Goal: Task Accomplishment & Management: Manage account settings

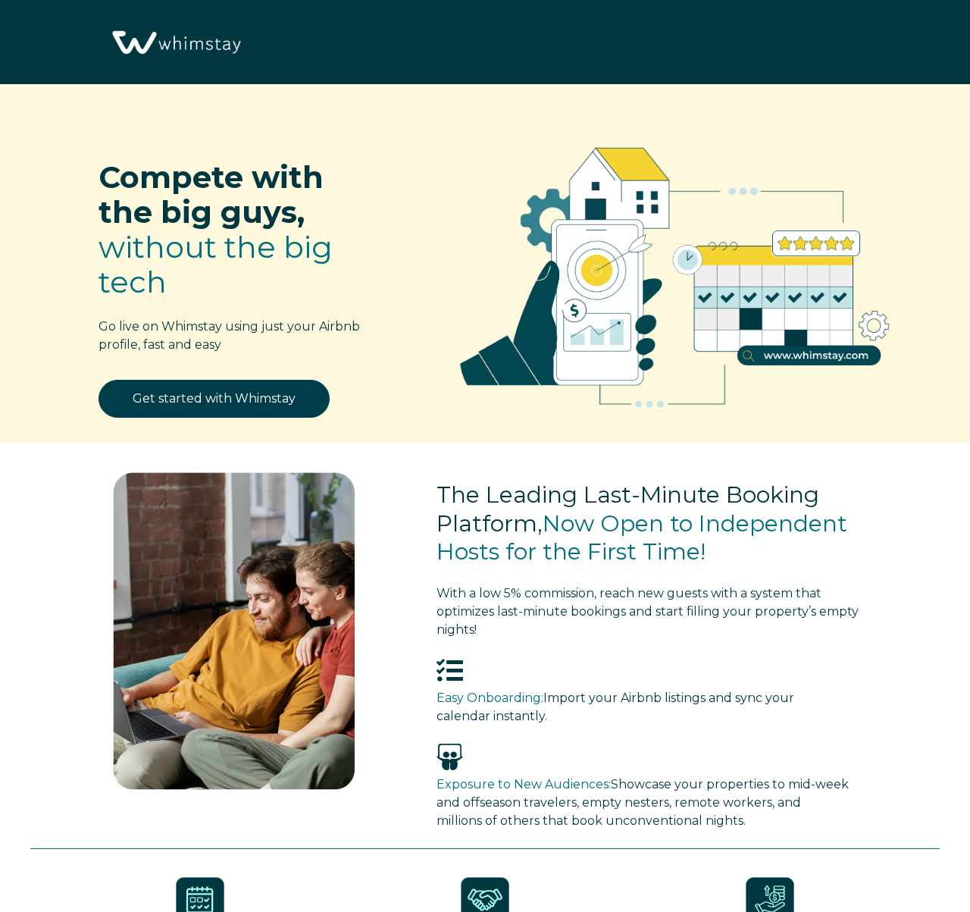
select select "US"
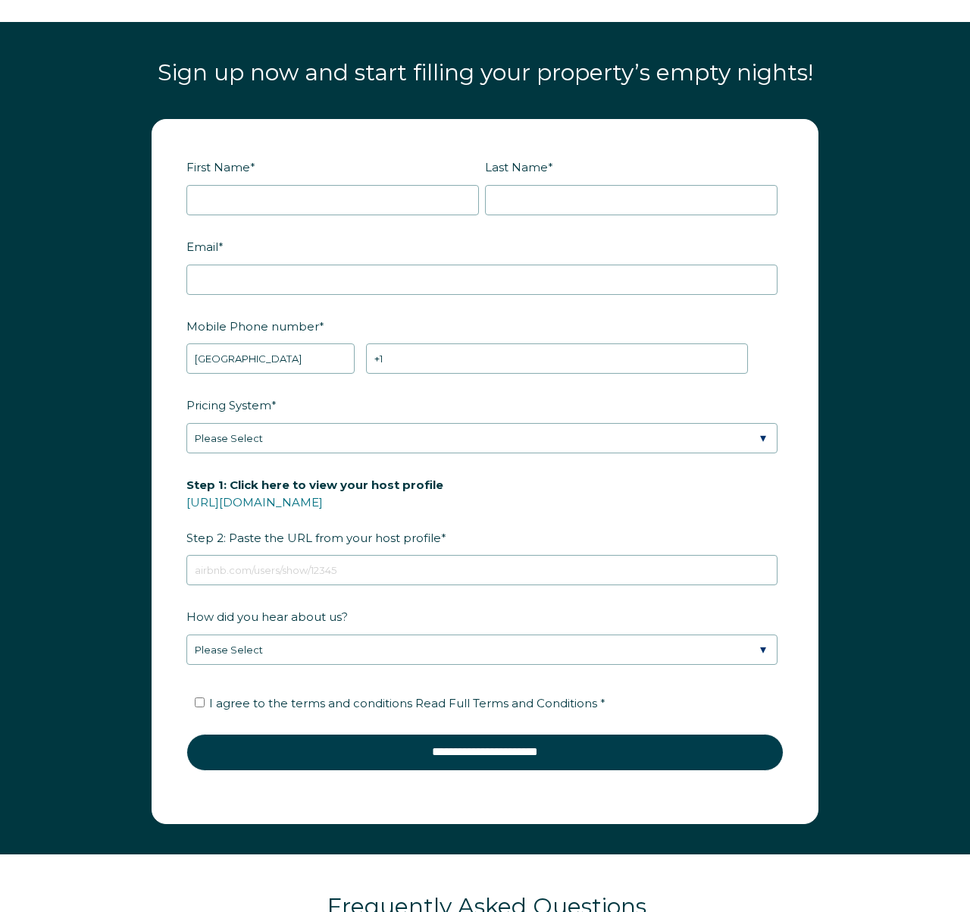
scroll to position [1711, 0]
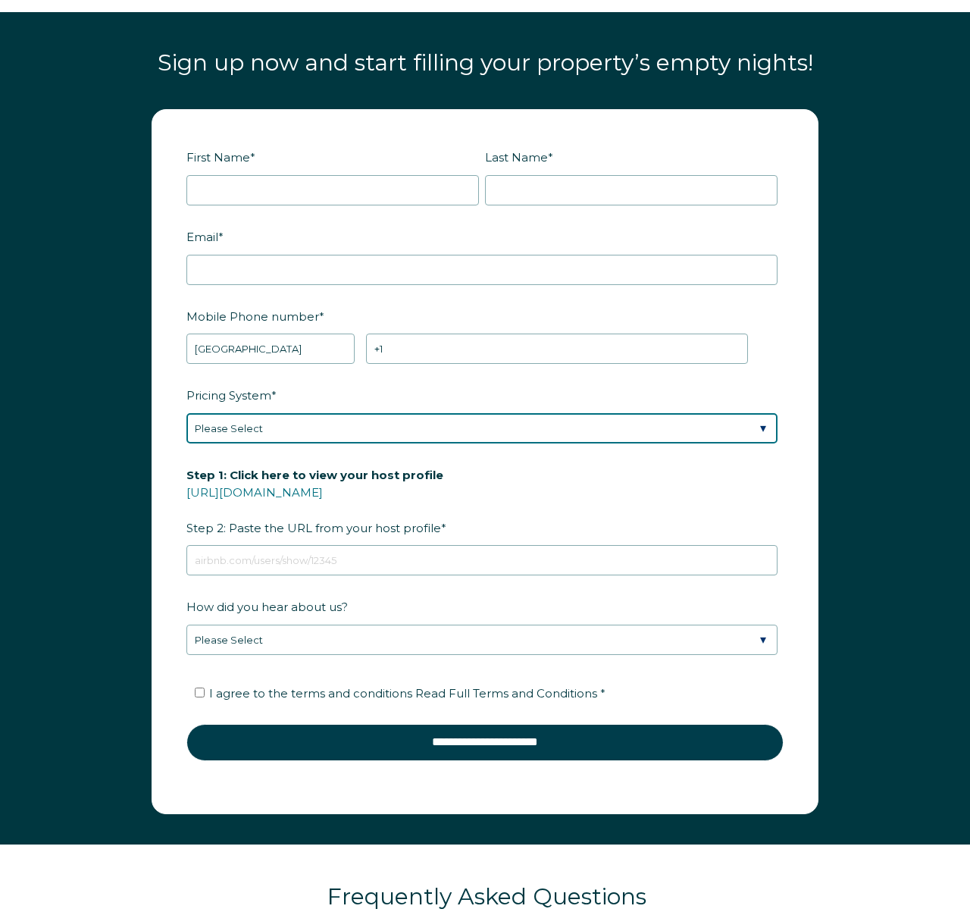
click at [523, 422] on select "Please Select Manual Airbnb Smart Pricing PriceLabs Wheelhouse Beyond Pricing 3…" at bounding box center [481, 428] width 591 height 30
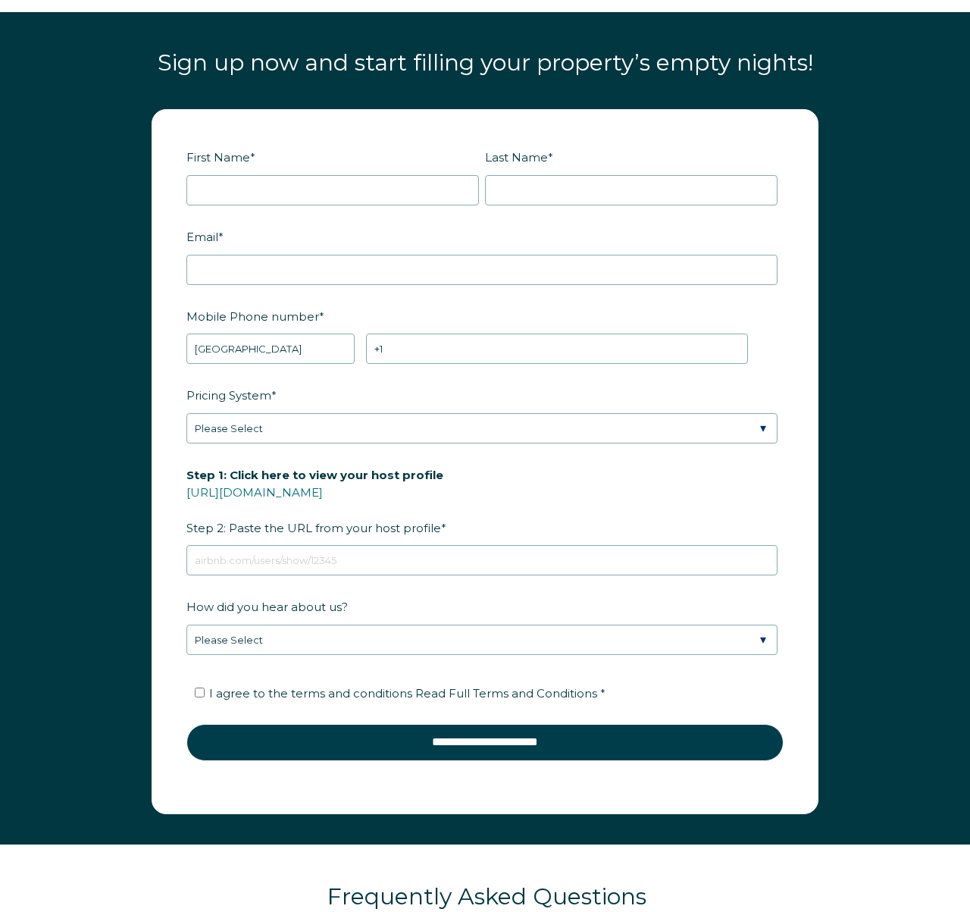
click at [709, 382] on label "Pricing System *" at bounding box center [484, 395] width 597 height 27
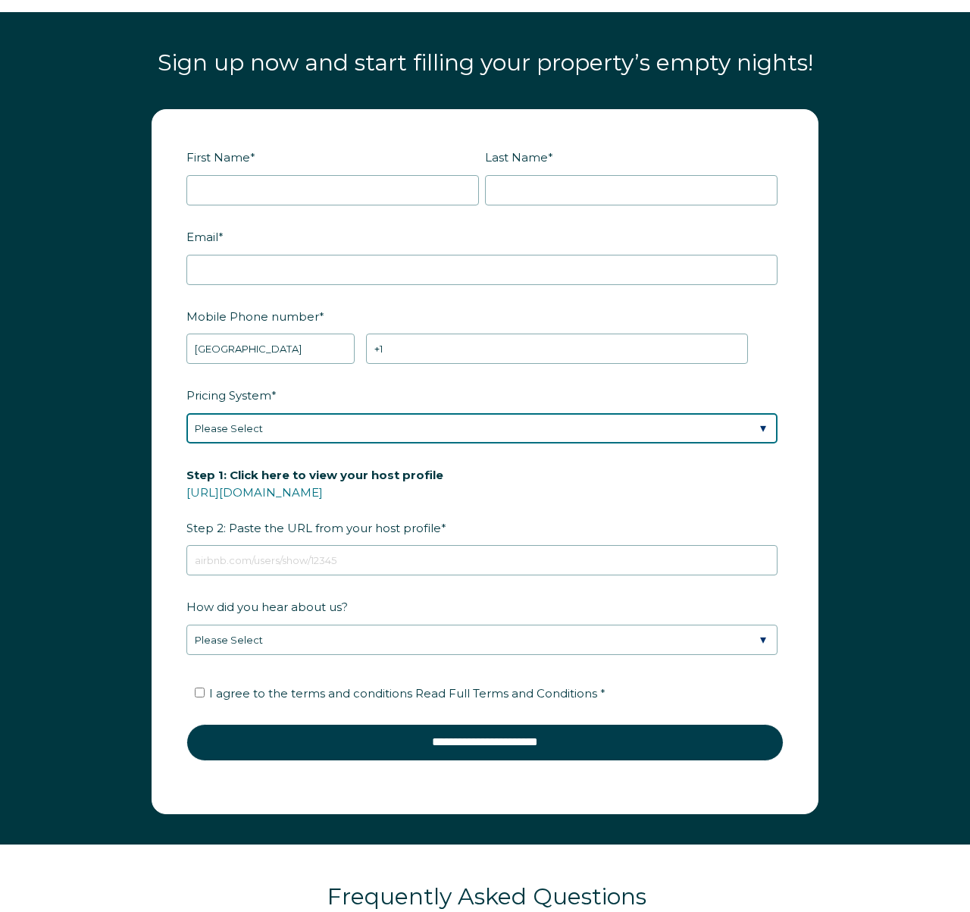
click at [709, 413] on select "Please Select Manual Airbnb Smart Pricing PriceLabs Wheelhouse Beyond Pricing 3…" at bounding box center [481, 428] width 591 height 30
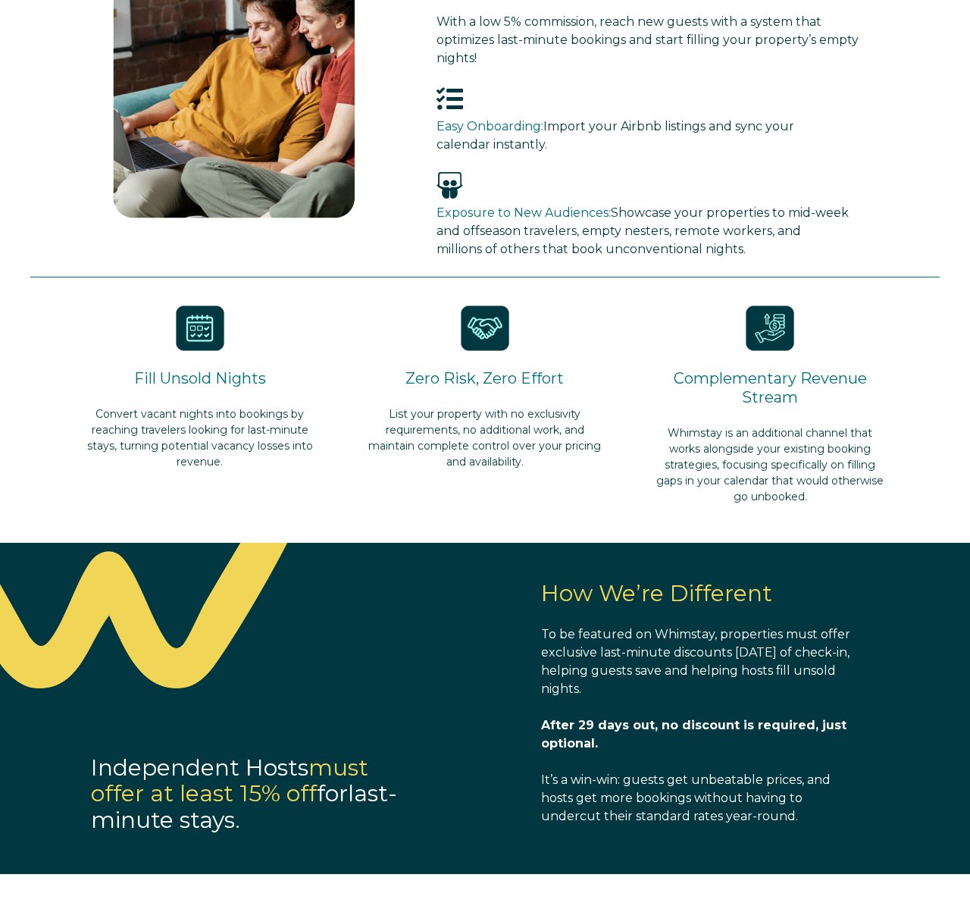
scroll to position [0, 0]
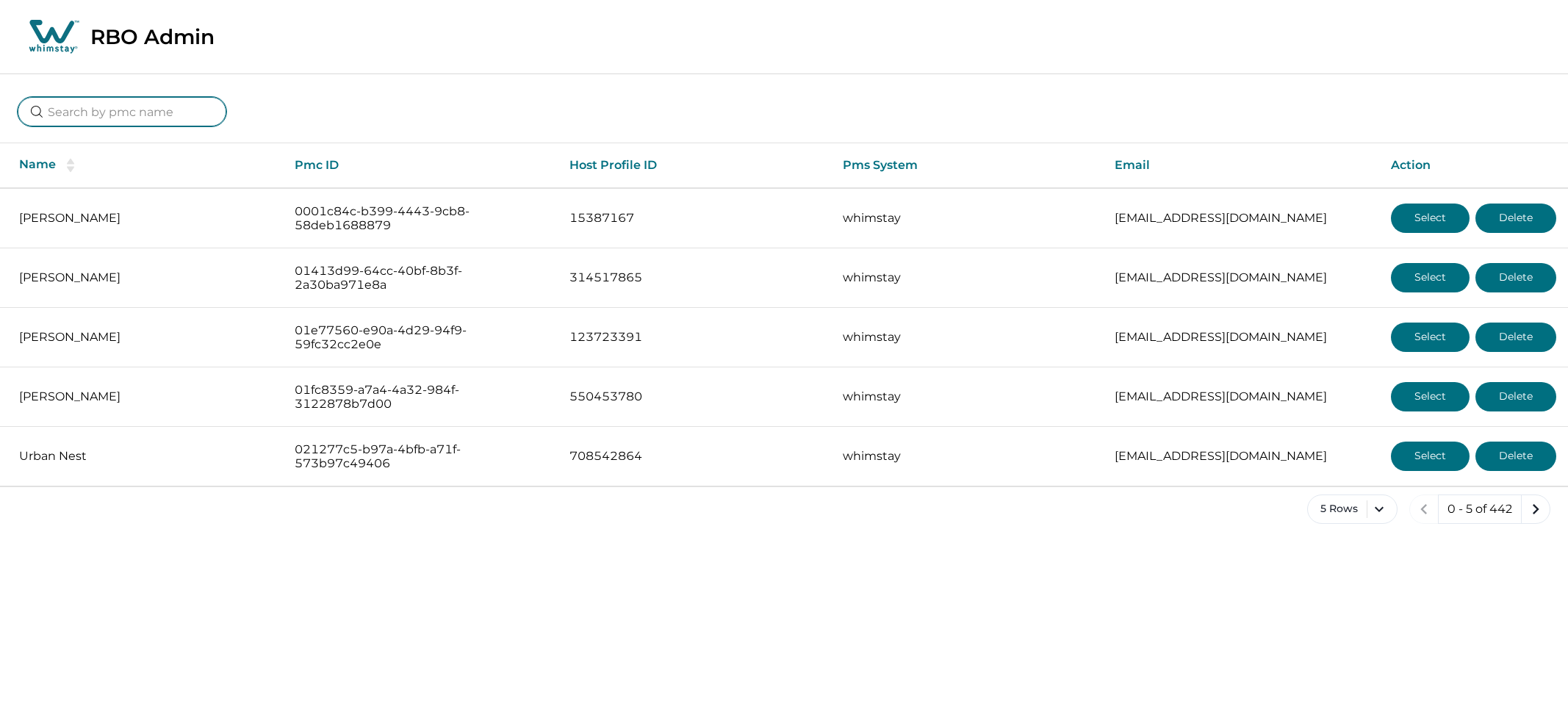
click at [124, 109] on input at bounding box center [121, 111] width 208 height 29
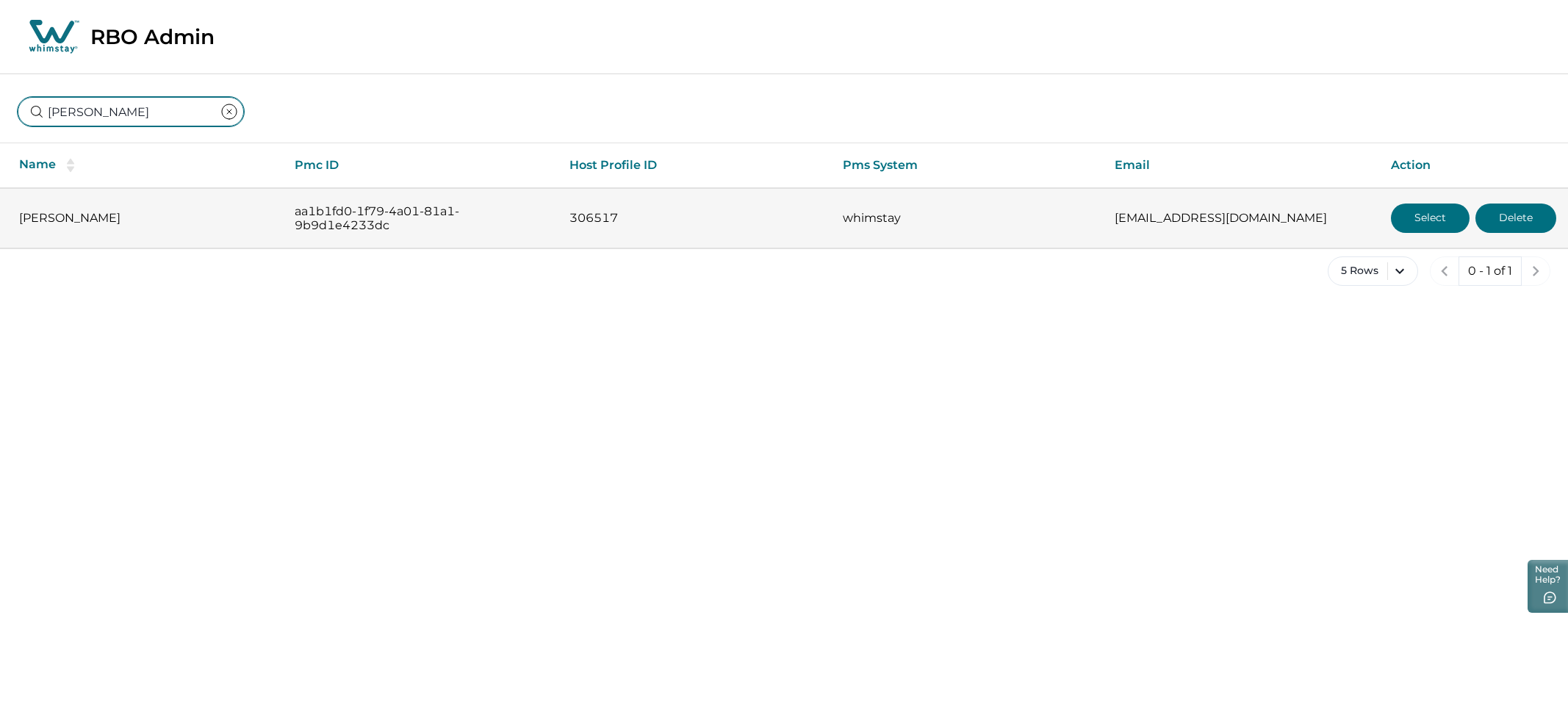
type input "peter a"
click at [1414, 219] on button "Select" at bounding box center [1429, 218] width 78 height 29
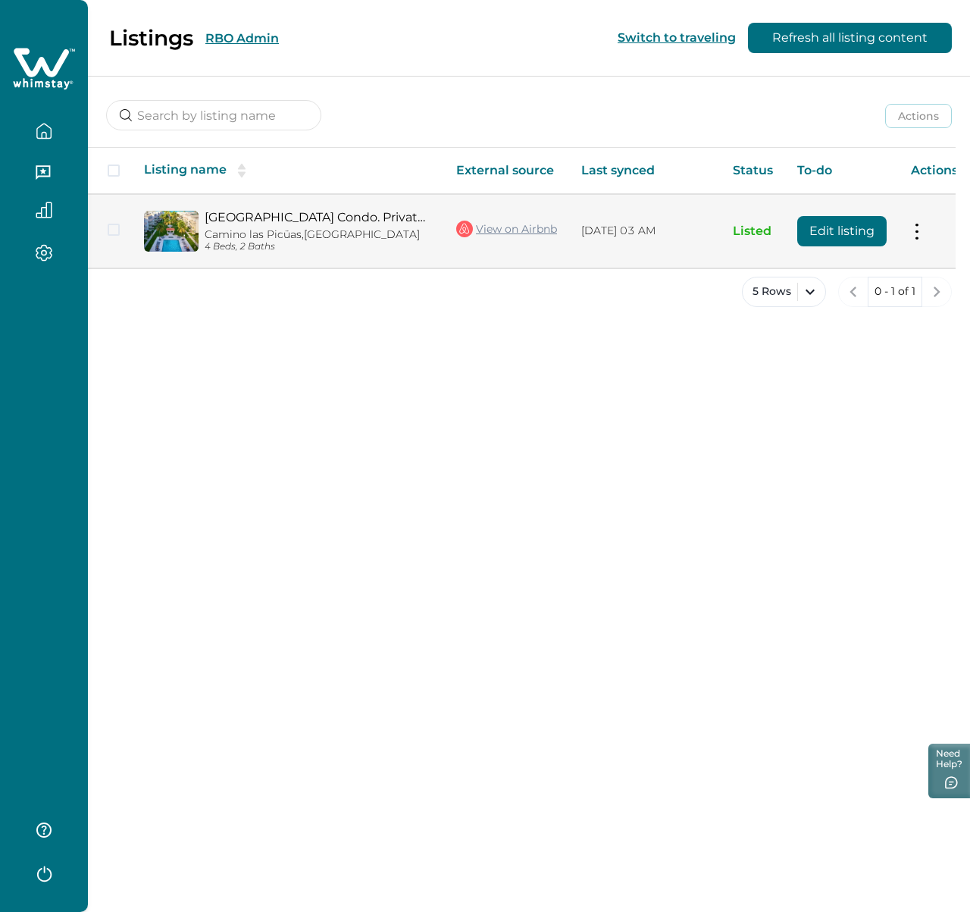
click at [848, 230] on button "Edit listing" at bounding box center [841, 231] width 89 height 30
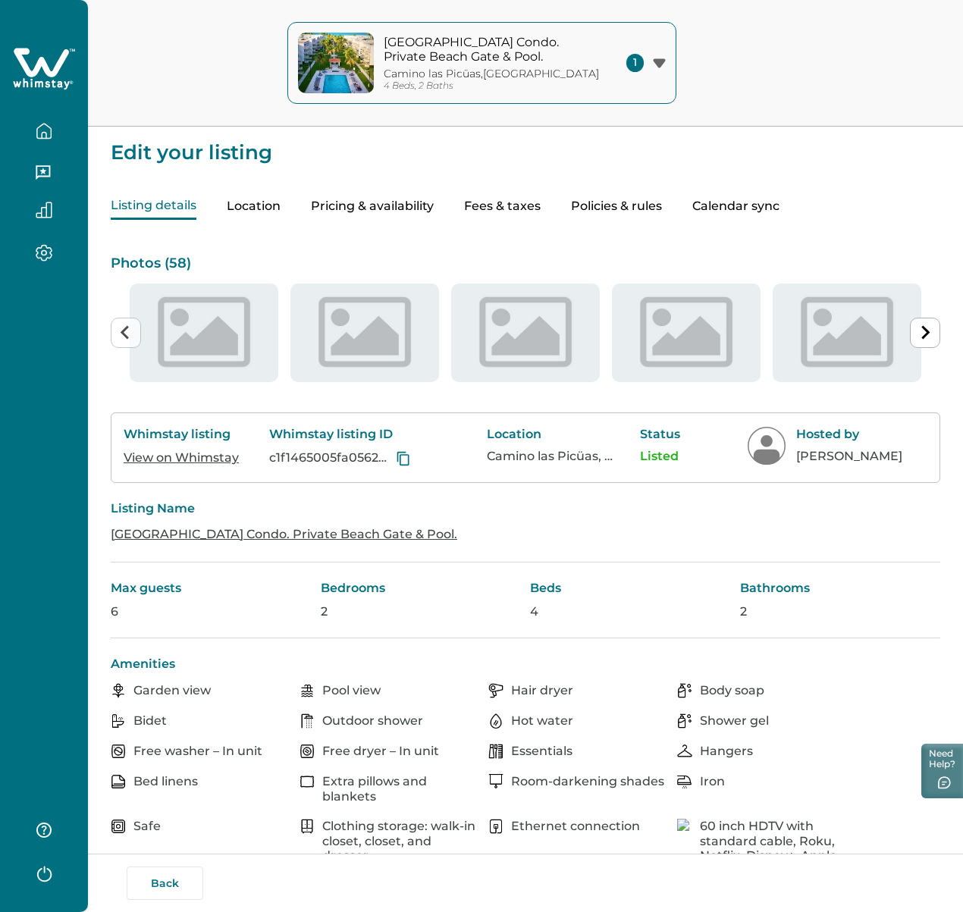
click at [279, 207] on button "Location" at bounding box center [254, 206] width 54 height 27
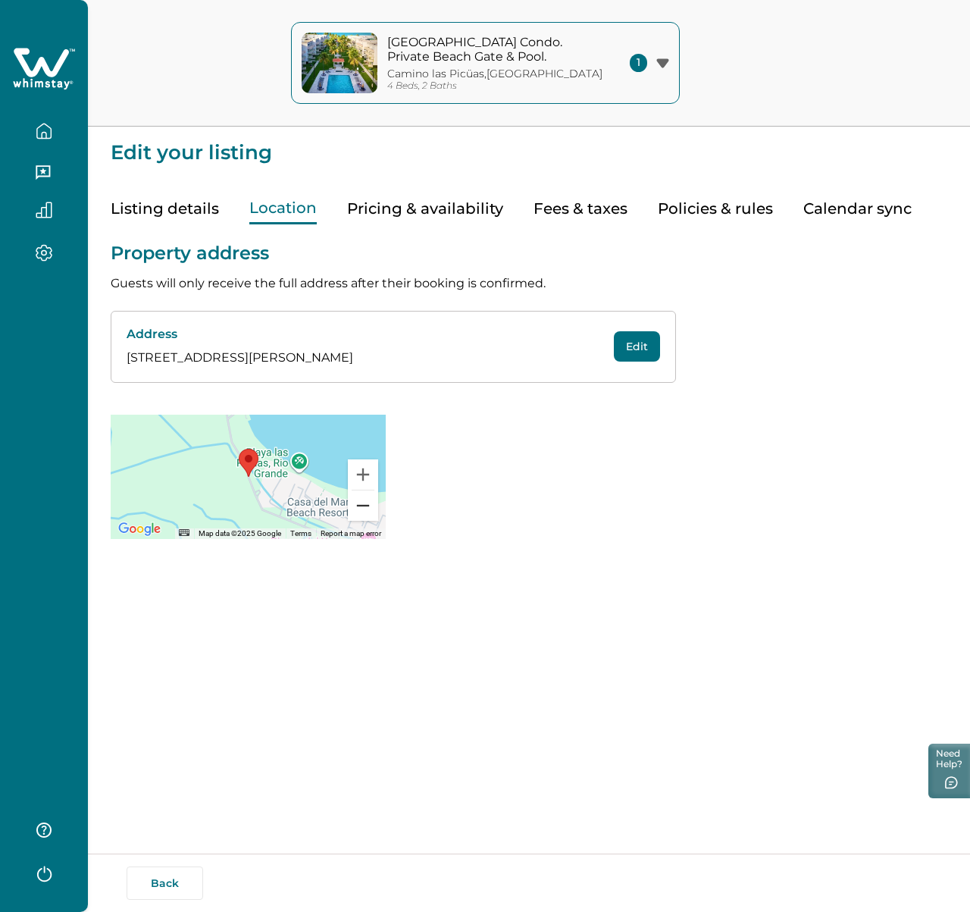
click at [362, 506] on button "Zoom out" at bounding box center [363, 505] width 30 height 30
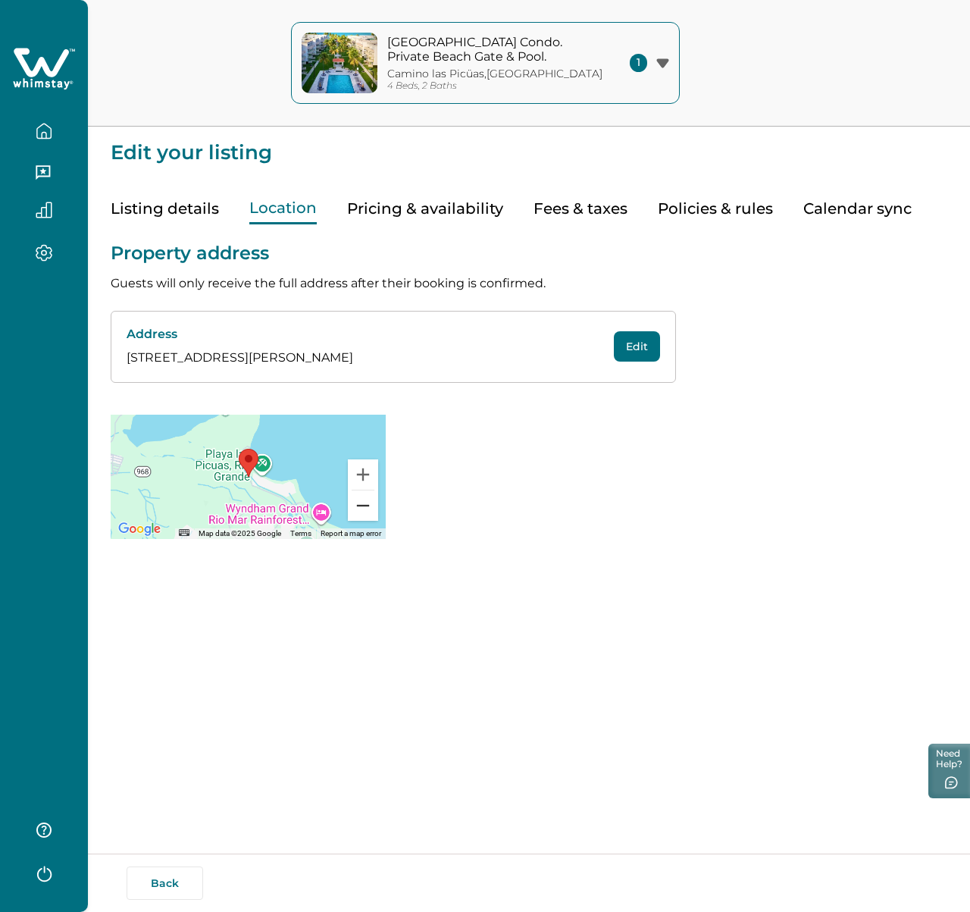
click at [362, 506] on button "Zoom out" at bounding box center [363, 505] width 30 height 30
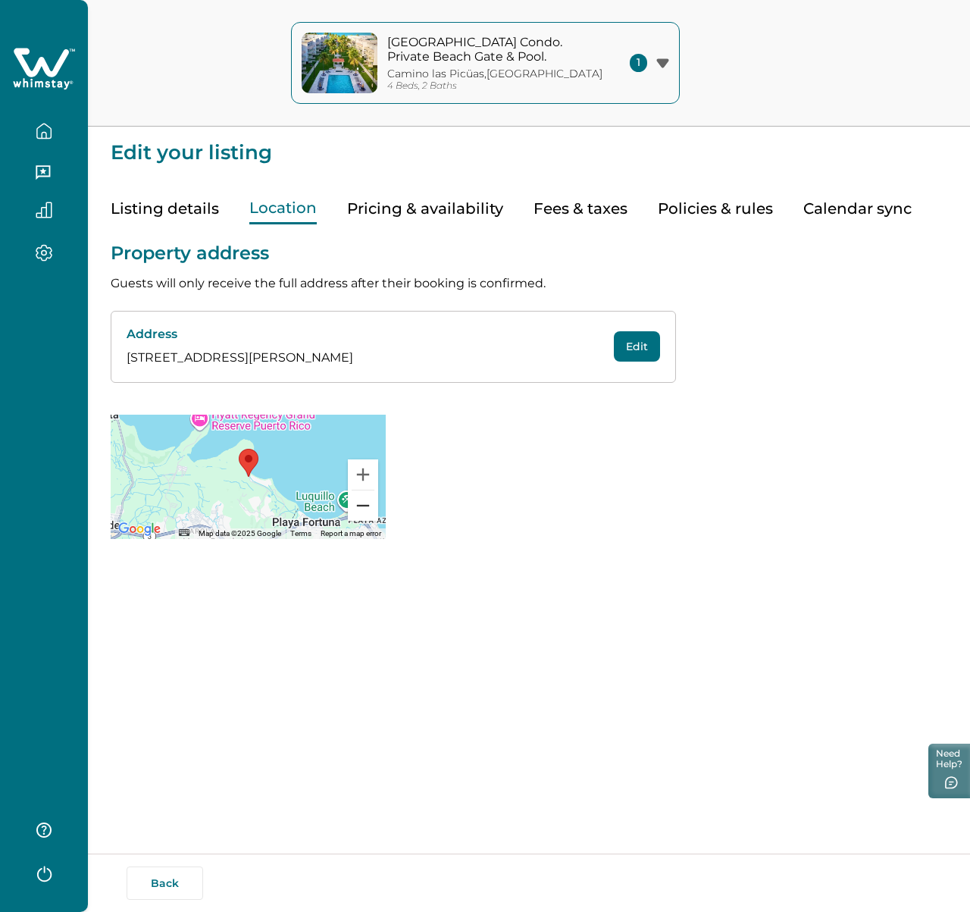
click at [362, 506] on button "Zoom out" at bounding box center [363, 505] width 30 height 30
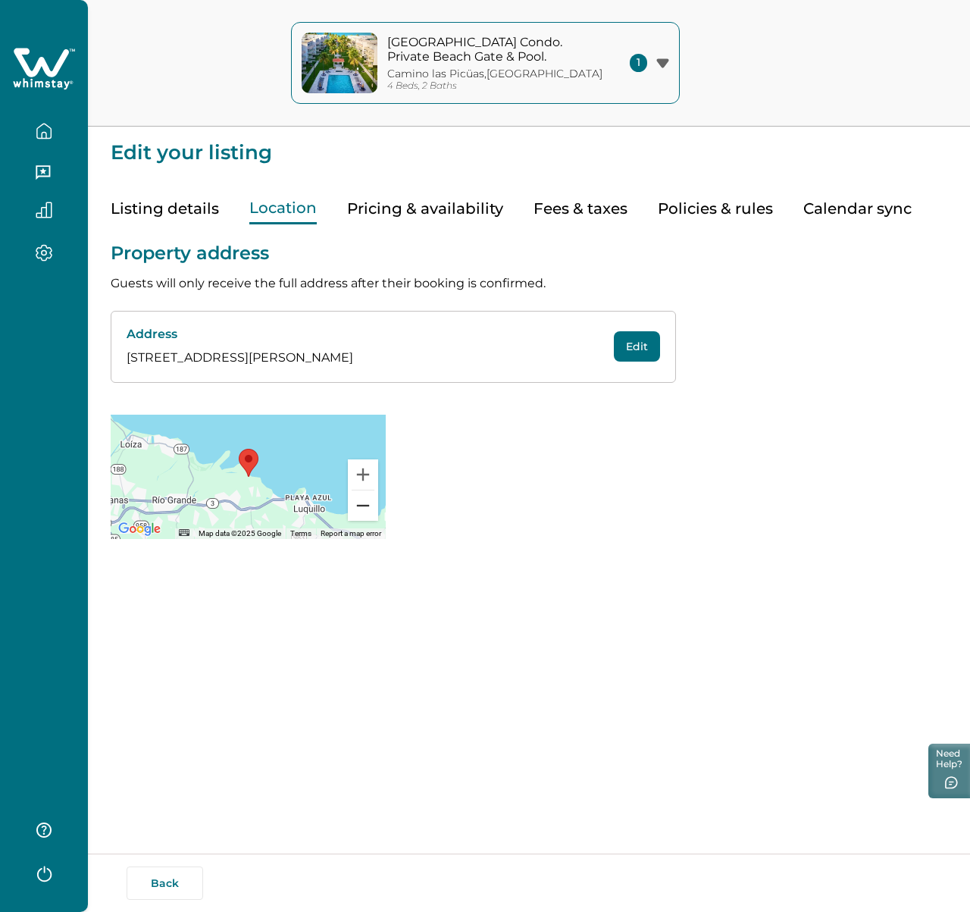
click at [362, 506] on button "Zoom out" at bounding box center [363, 505] width 30 height 30
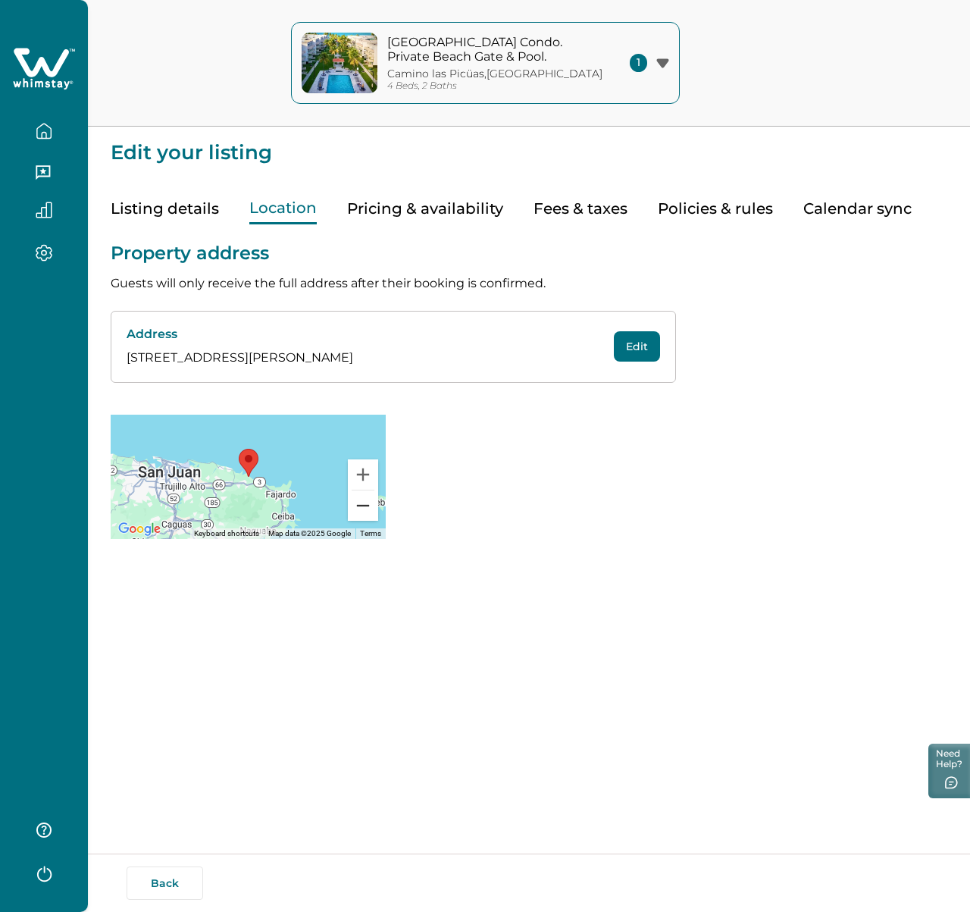
click at [362, 506] on button "Zoom out" at bounding box center [363, 505] width 30 height 30
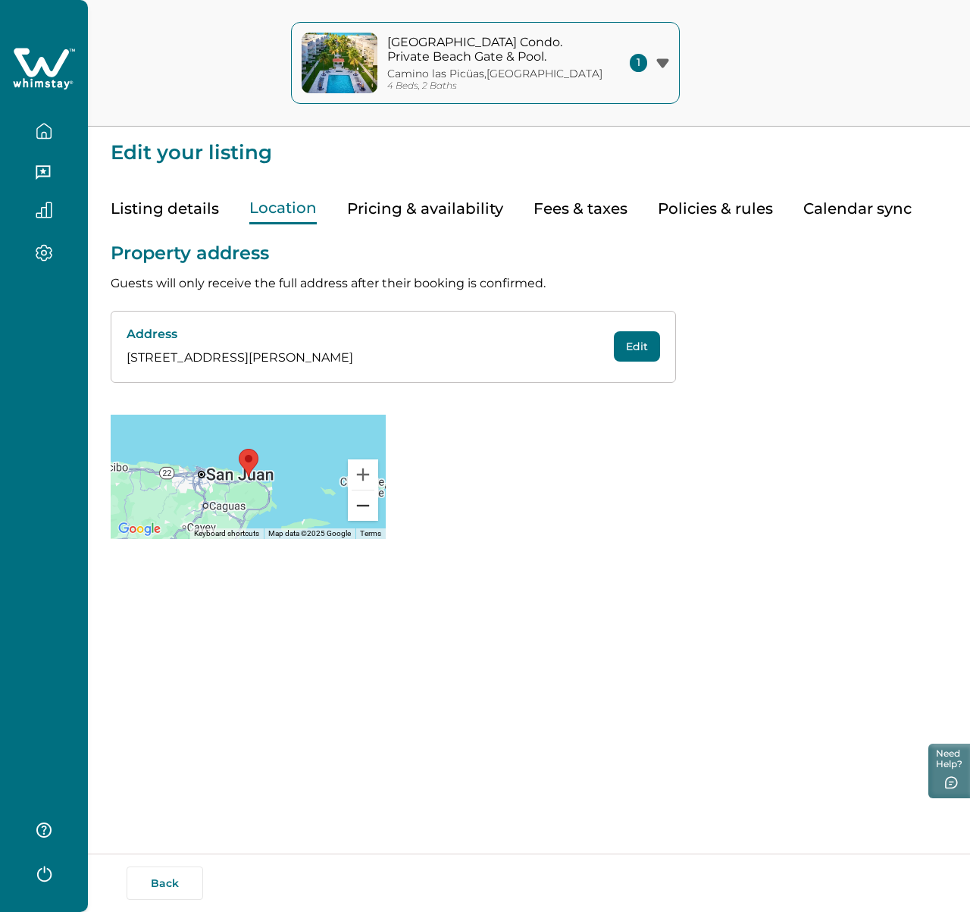
click at [362, 506] on button "Zoom out" at bounding box center [363, 505] width 30 height 30
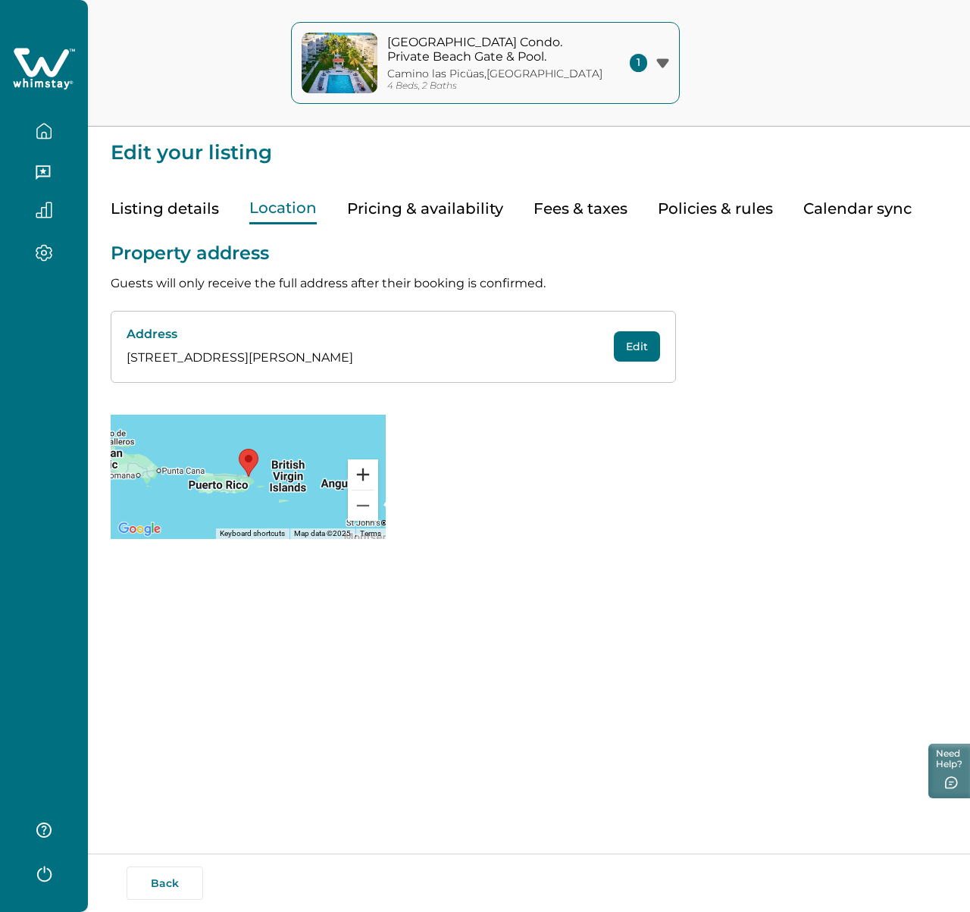
click at [363, 475] on button "Zoom in" at bounding box center [363, 474] width 30 height 30
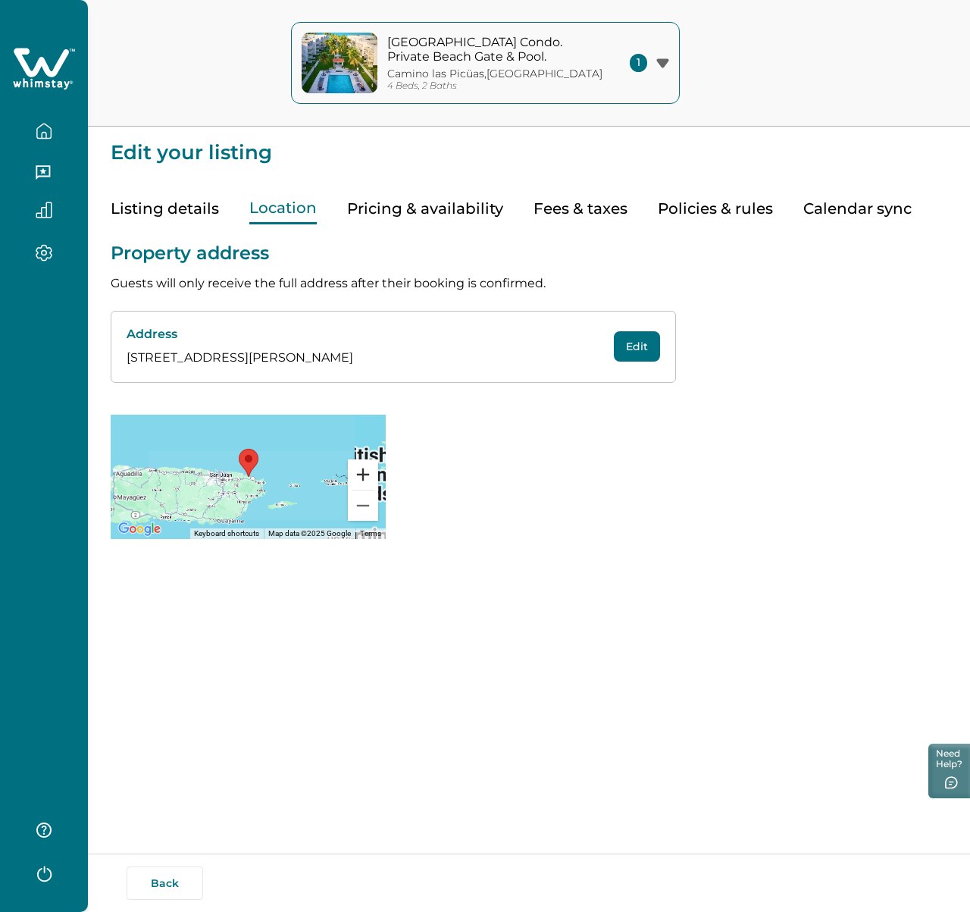
click at [363, 475] on button "Zoom in" at bounding box center [363, 474] width 30 height 30
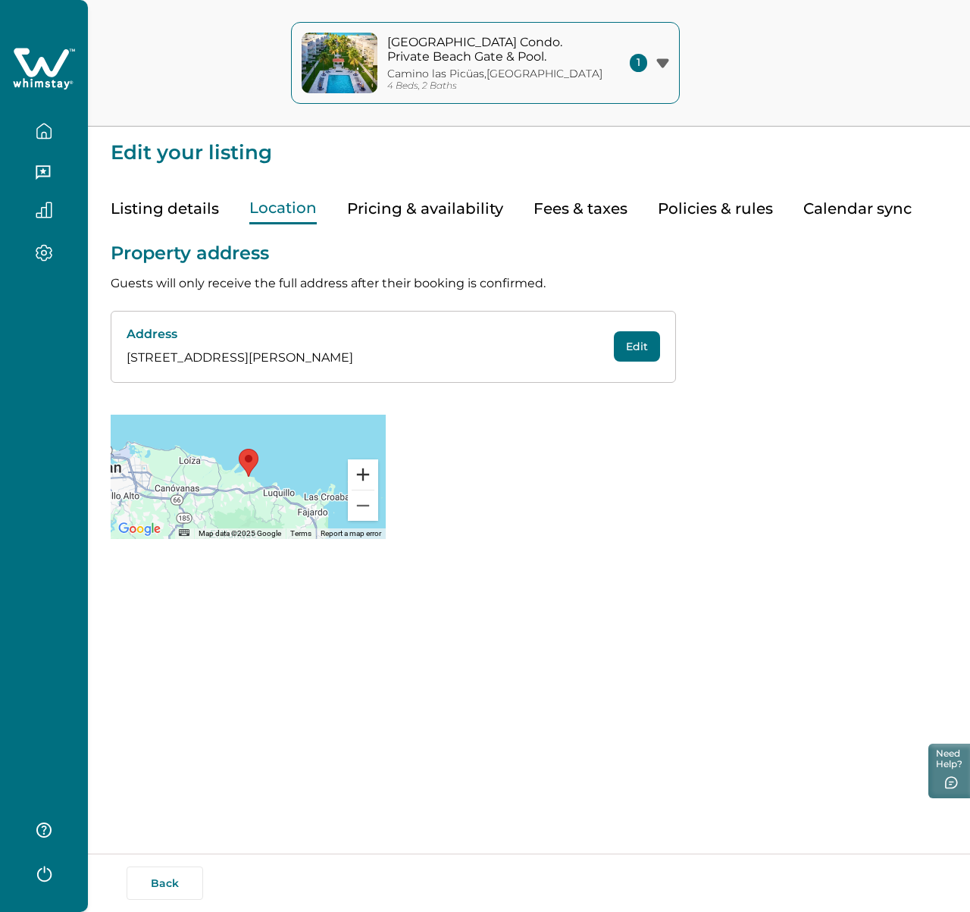
click at [363, 475] on button "Zoom in" at bounding box center [363, 474] width 30 height 30
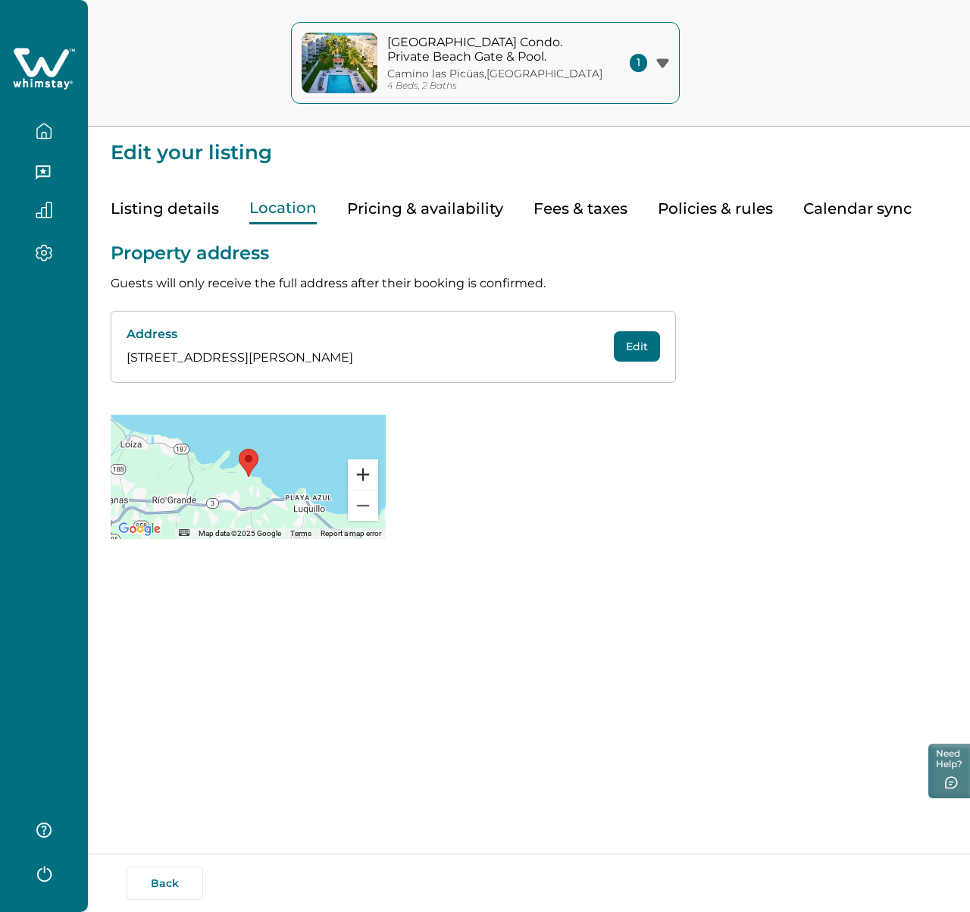
click at [363, 475] on button "Zoom in" at bounding box center [363, 474] width 30 height 30
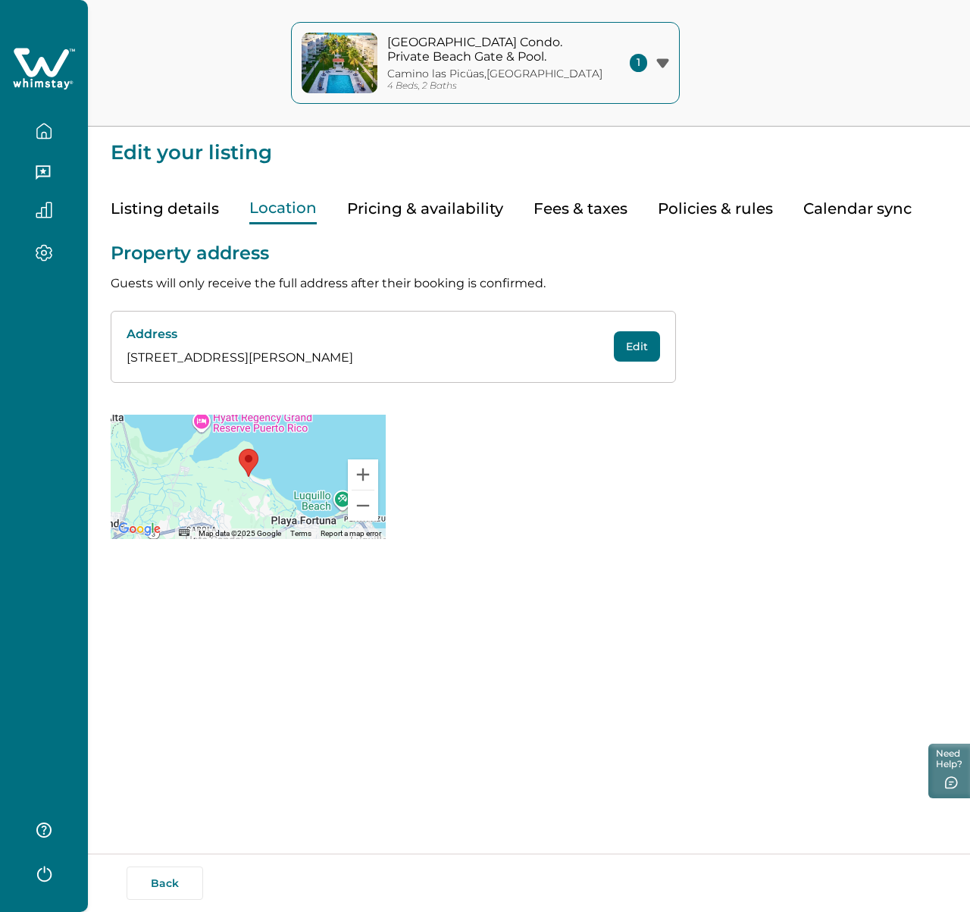
click at [292, 359] on p "[STREET_ADDRESS][PERSON_NAME]" at bounding box center [354, 358] width 455 height 18
copy div "13600 CARR 968, BJ 201, Camino las Picüas, Río Grande, US, 00745 Edit"
click at [443, 279] on p "Guests will only receive the full address after their booking is confirmed." at bounding box center [529, 283] width 837 height 18
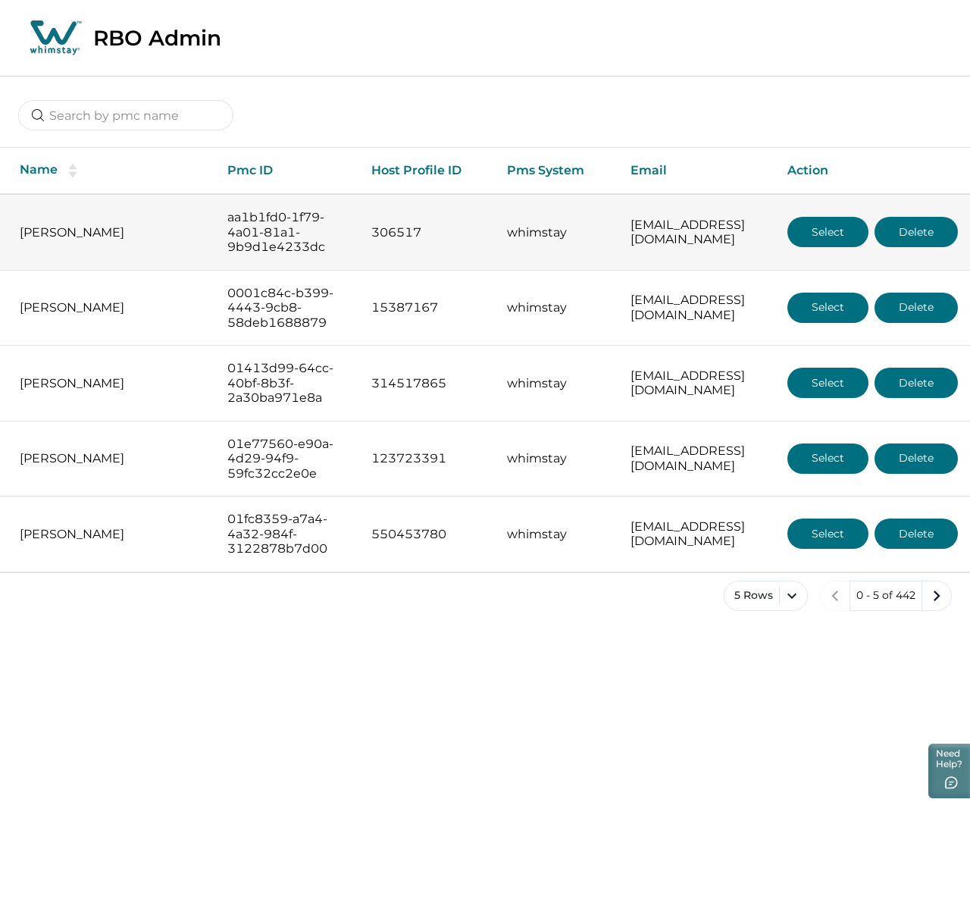
click at [856, 233] on button "Select" at bounding box center [828, 232] width 81 height 30
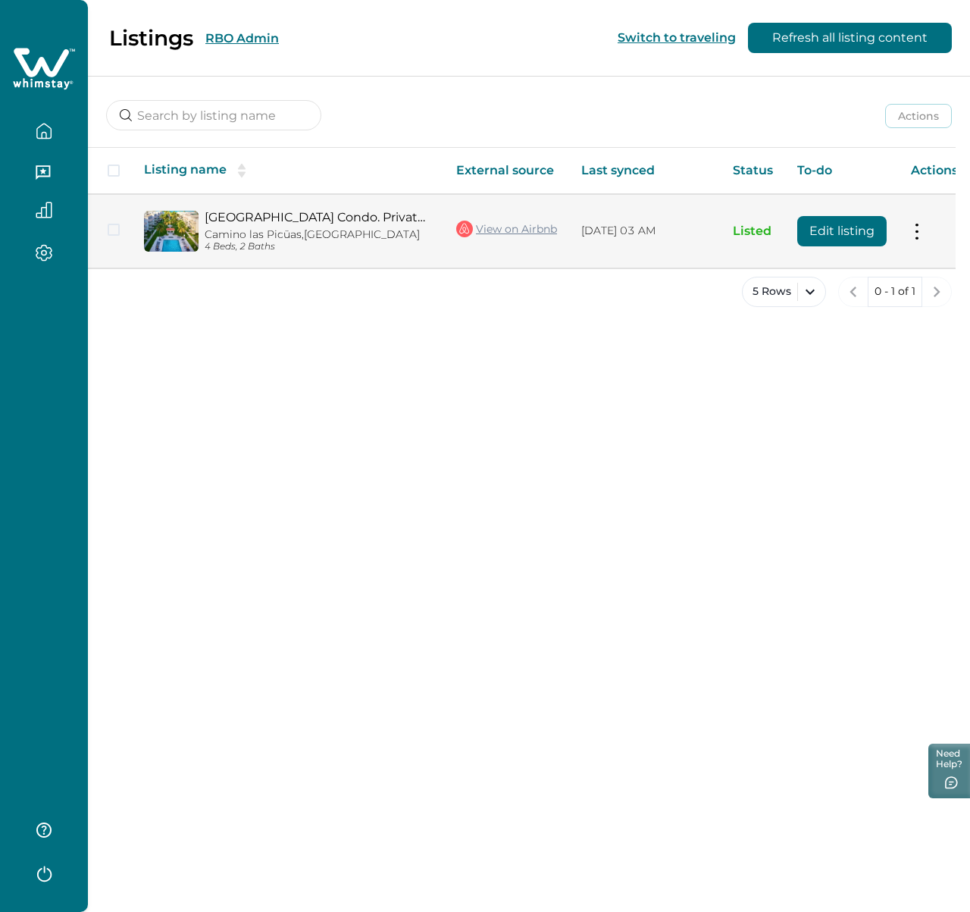
click at [857, 234] on button "Edit listing" at bounding box center [841, 231] width 89 height 30
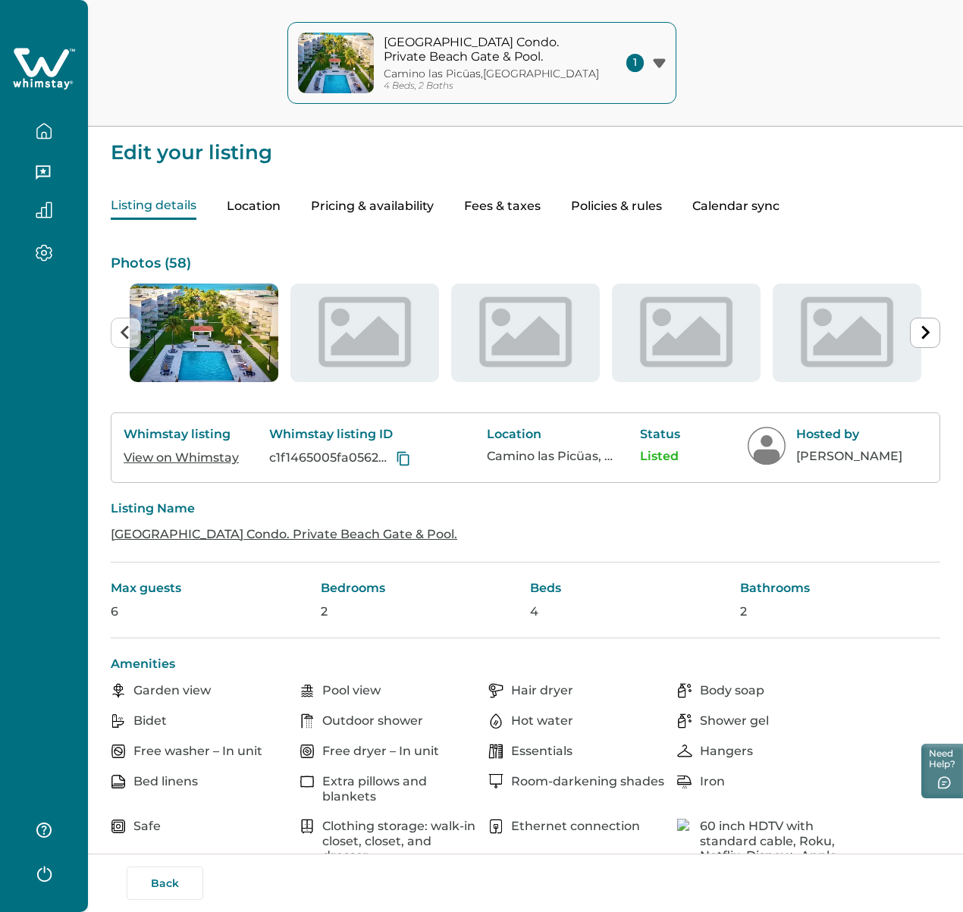
click at [280, 206] on button "Location" at bounding box center [254, 206] width 54 height 27
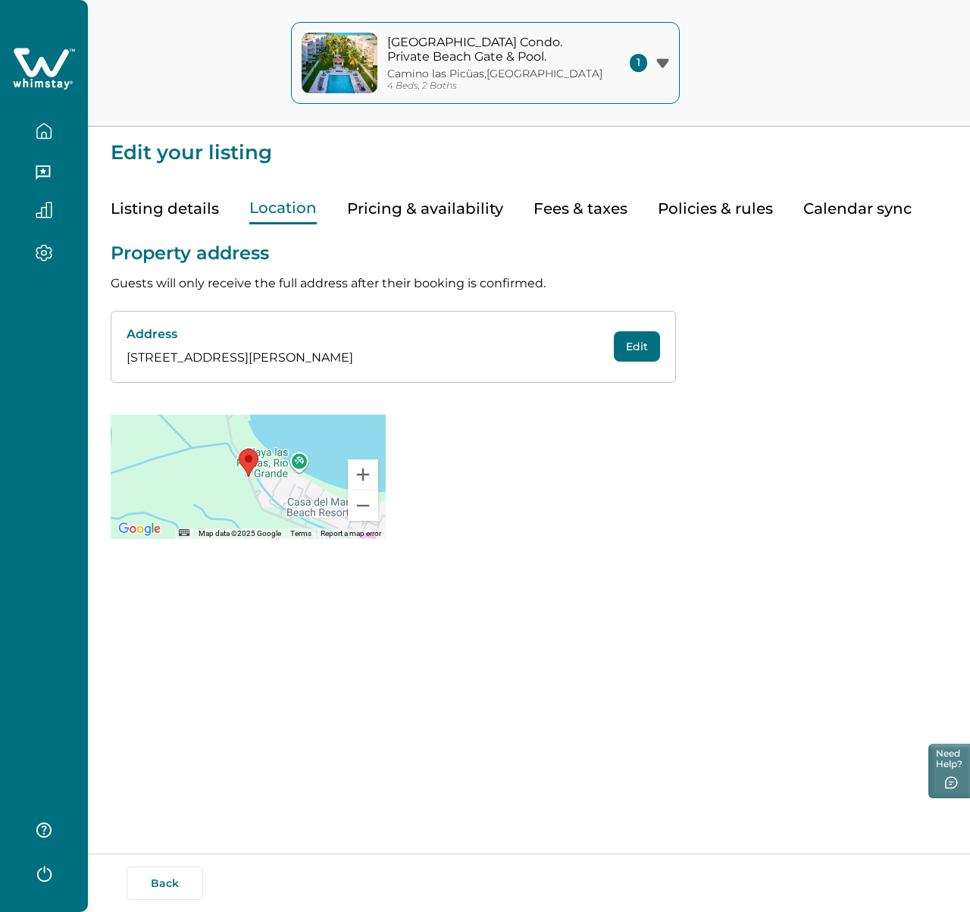
click at [635, 356] on button "Edit" at bounding box center [637, 346] width 46 height 30
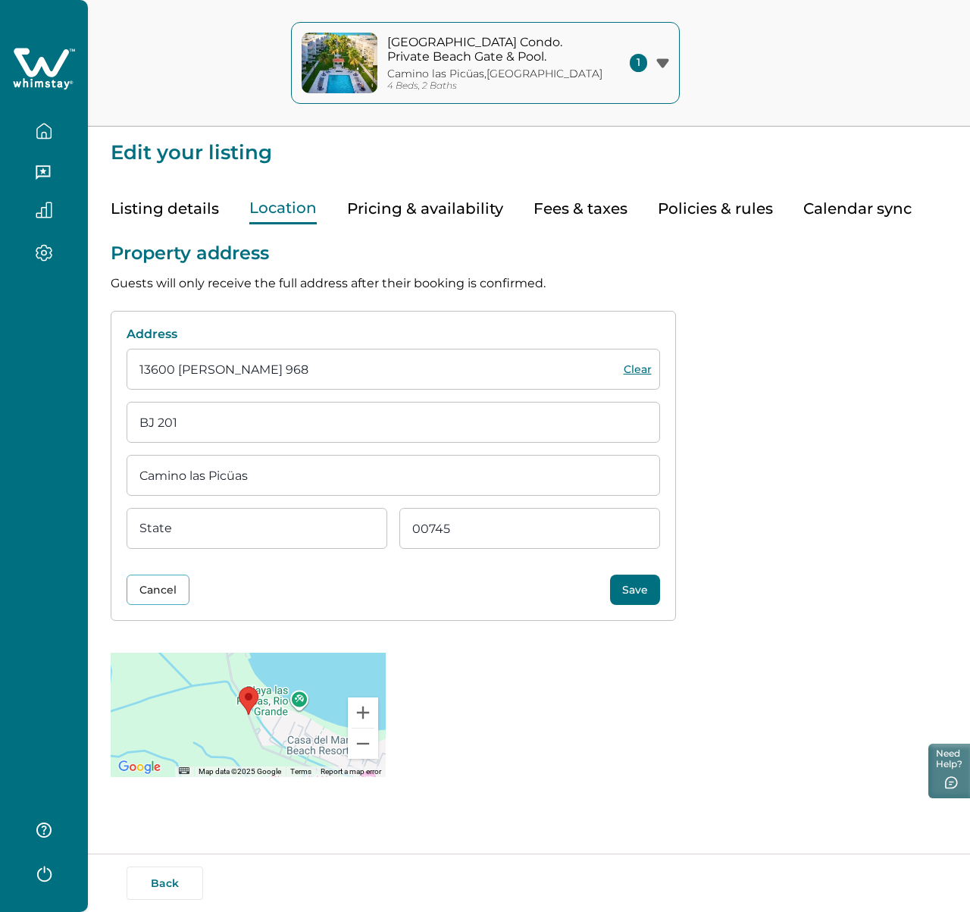
click at [271, 428] on input "BJ 201" at bounding box center [394, 422] width 534 height 41
click at [158, 580] on button "Cancel" at bounding box center [158, 590] width 63 height 30
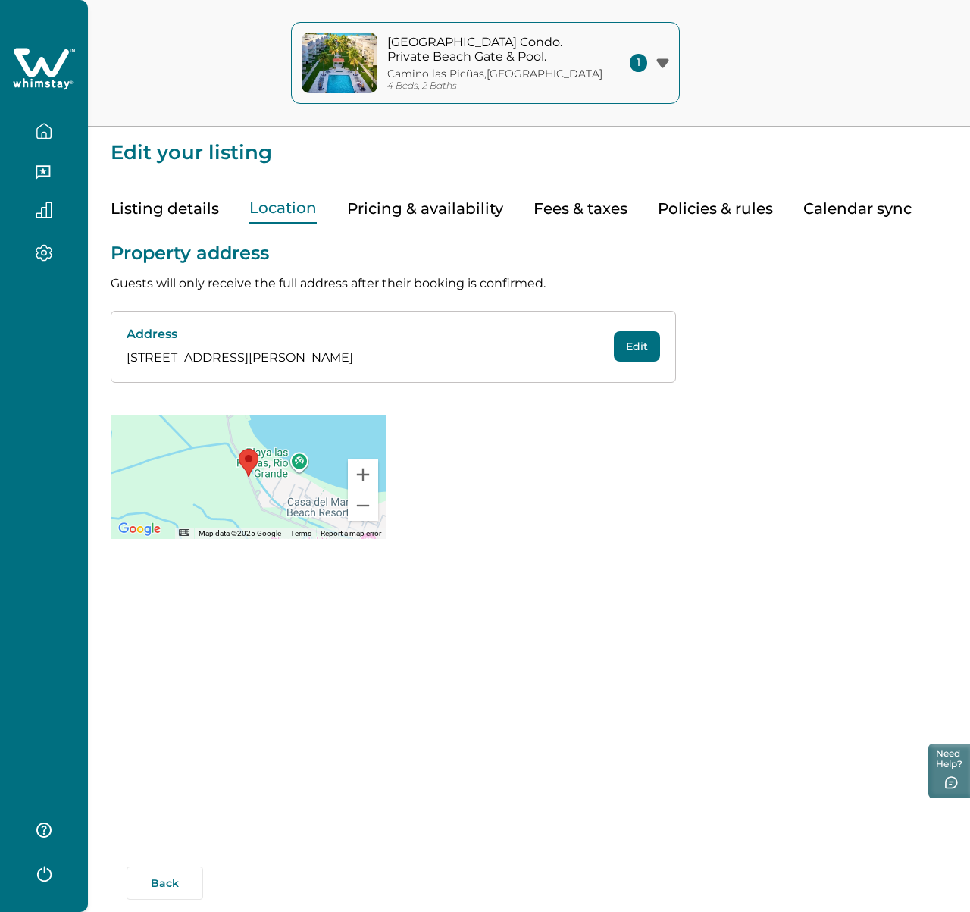
click at [534, 569] on div "Edit your listing Listing details Location Pricing & availability Fees & taxes …" at bounding box center [529, 312] width 882 height 624
drag, startPoint x: 128, startPoint y: 359, endPoint x: 361, endPoint y: 363, distance: 232.8
click at [361, 363] on p "[STREET_ADDRESS][PERSON_NAME]" at bounding box center [354, 358] width 455 height 18
click at [505, 466] on div "Property address Guests will only receive the full address after their booking …" at bounding box center [529, 381] width 837 height 315
click at [366, 502] on button "Zoom out" at bounding box center [363, 505] width 30 height 30
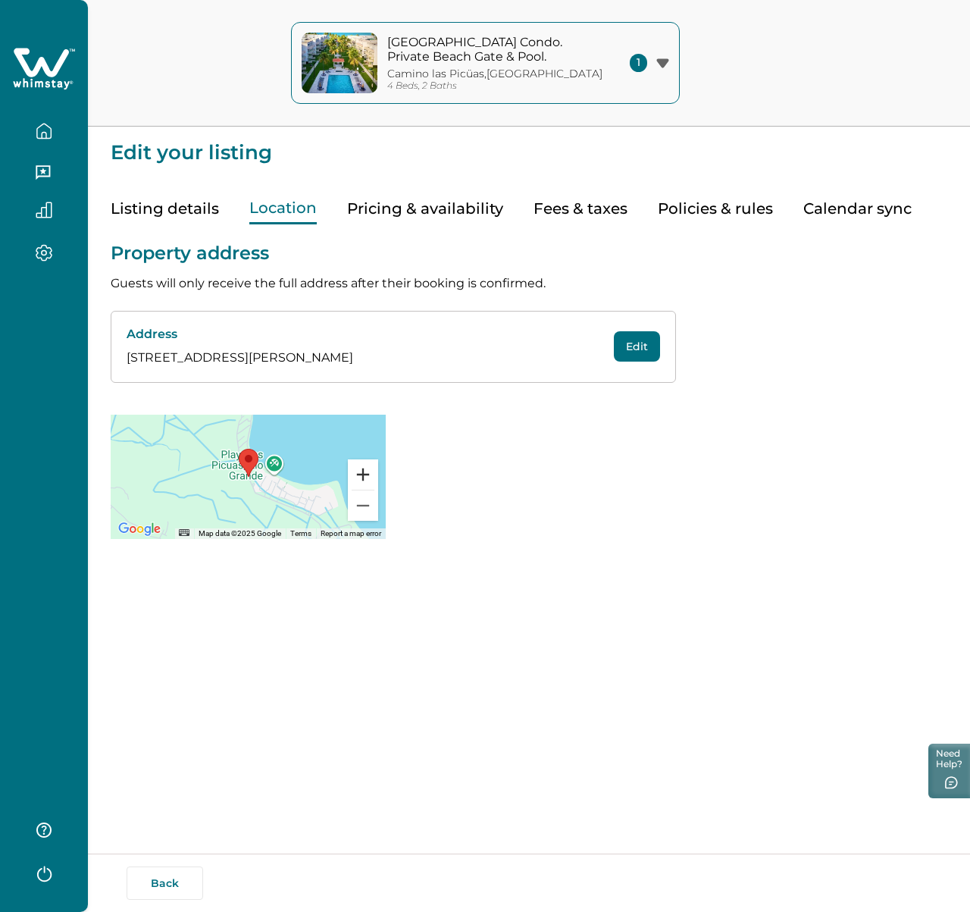
click at [365, 472] on button "Zoom in" at bounding box center [363, 474] width 30 height 30
click at [637, 357] on button "Edit" at bounding box center [637, 346] width 46 height 30
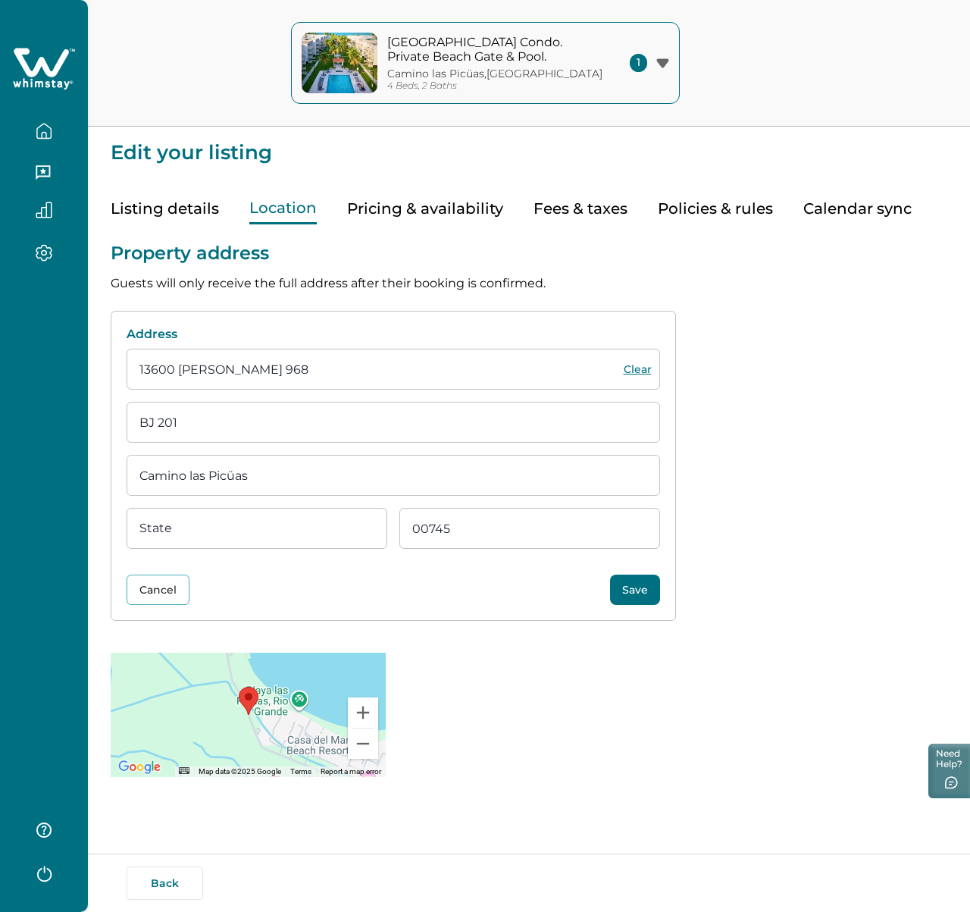
click at [274, 375] on input "13600 [PERSON_NAME] 968" at bounding box center [394, 369] width 534 height 41
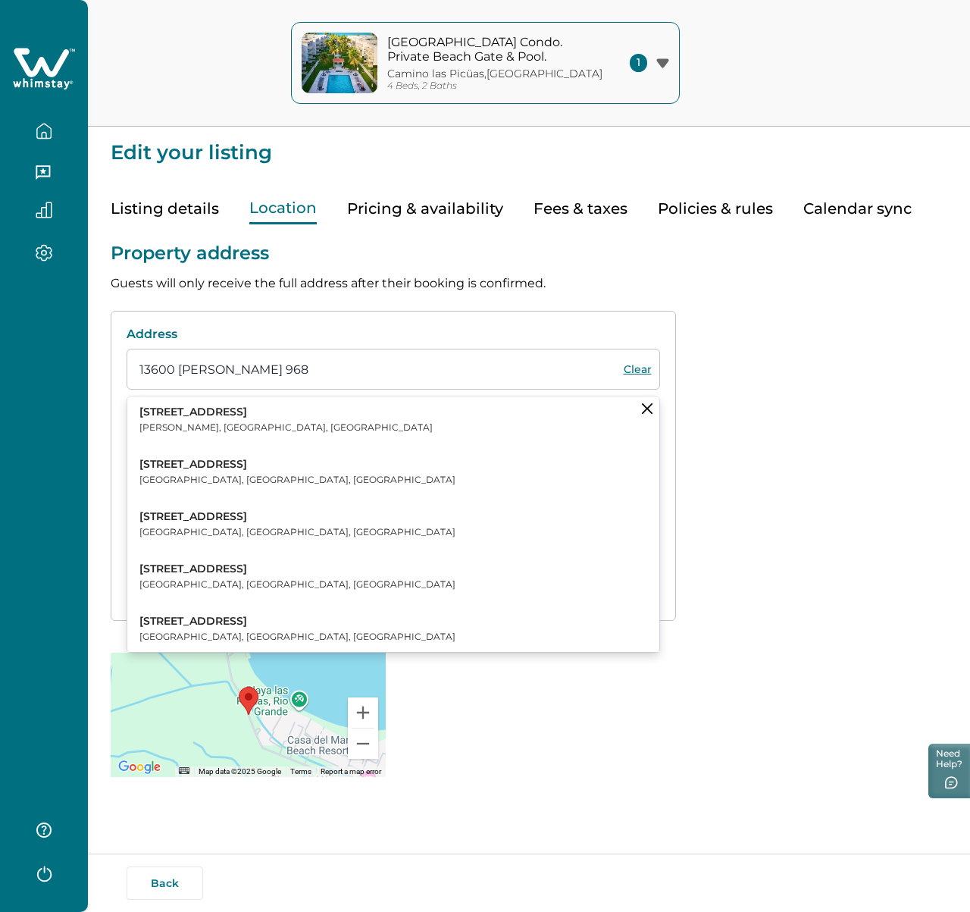
type input "13600 [PERSON_NAME] 968"
click at [768, 653] on div "Property address Guests will only receive the full address after their booking …" at bounding box center [529, 500] width 837 height 553
click at [730, 630] on div "Property address Guests will only receive the full address after their booking …" at bounding box center [529, 500] width 837 height 553
click at [653, 406] on button "Clear suggestions" at bounding box center [647, 408] width 24 height 24
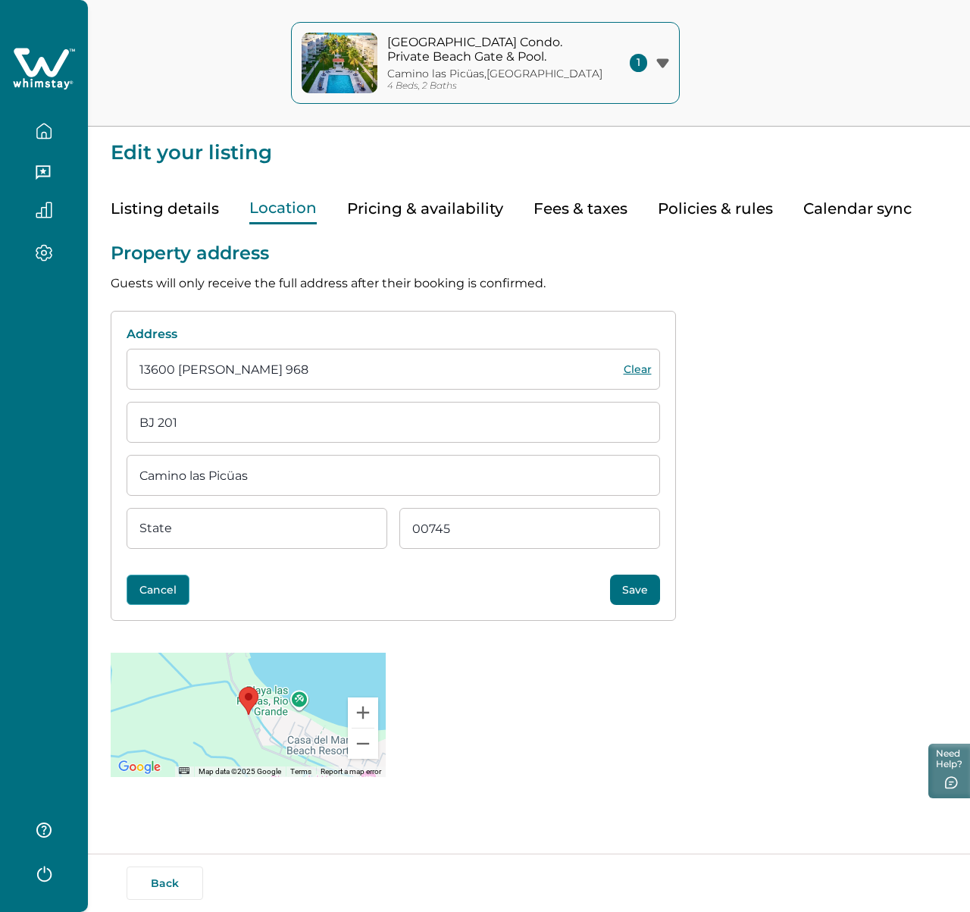
click at [171, 597] on button "Cancel" at bounding box center [158, 590] width 63 height 30
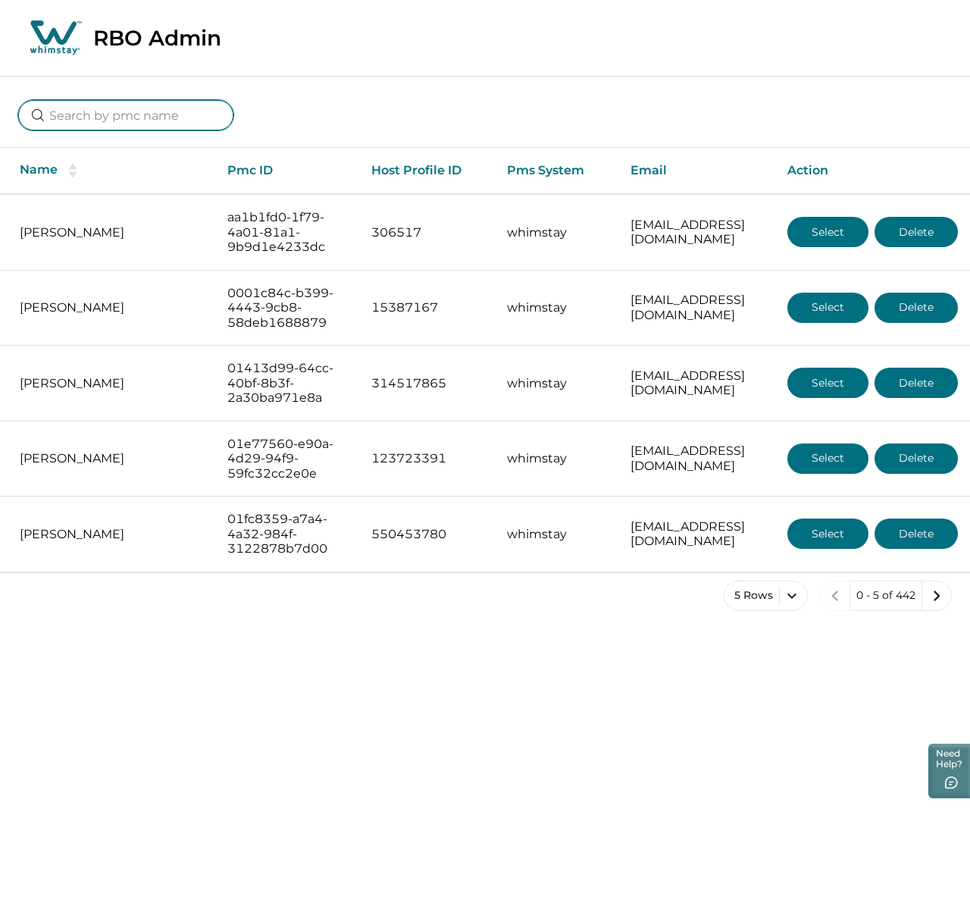
click at [162, 114] on input at bounding box center [125, 115] width 215 height 30
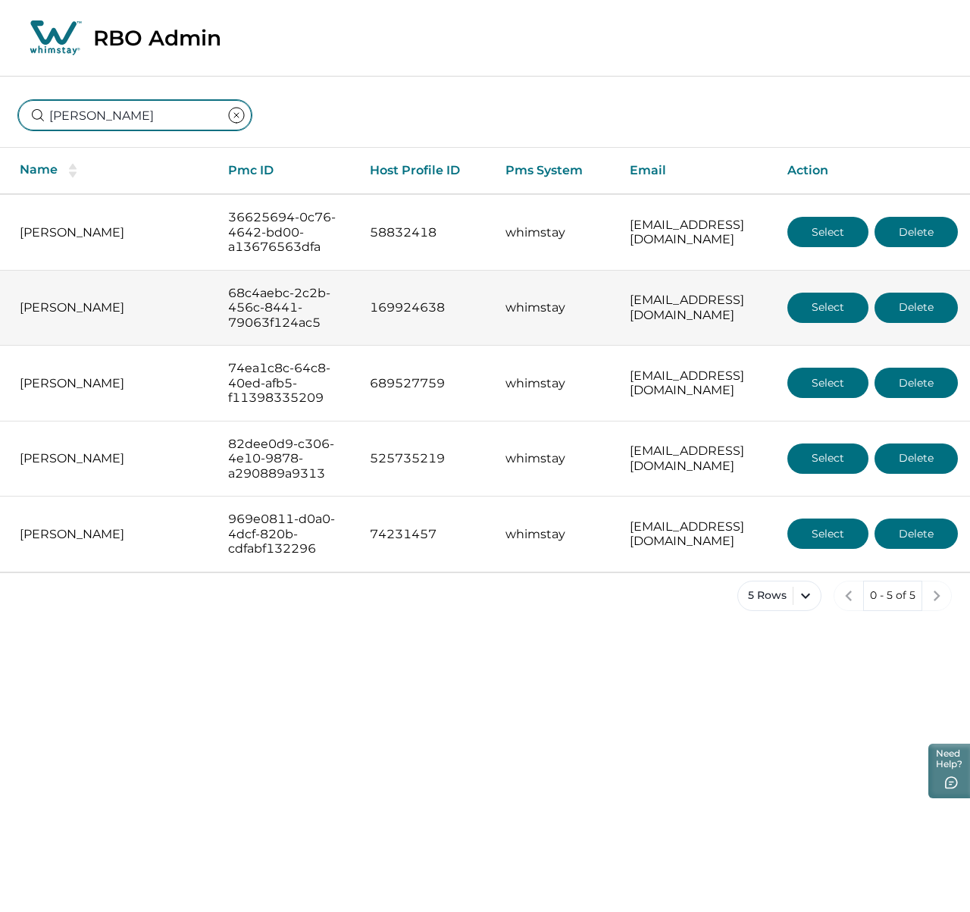
type input "rosa"
click at [827, 323] on button "Select" at bounding box center [828, 308] width 81 height 30
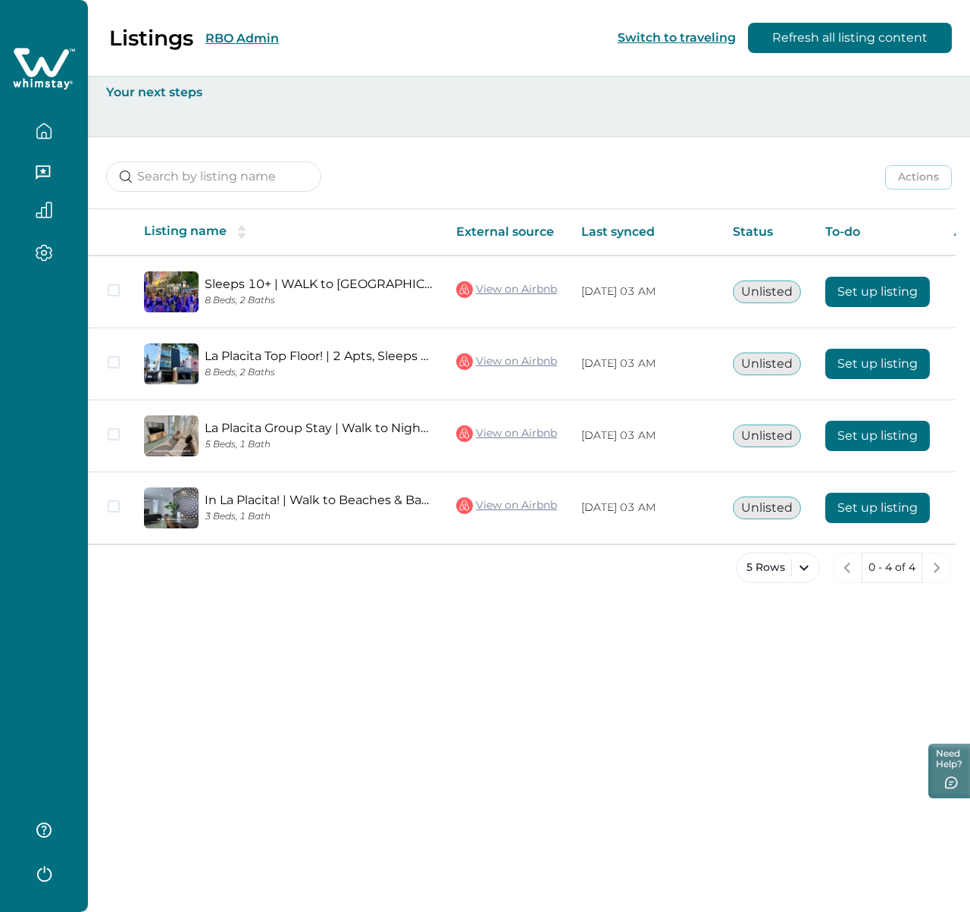
click at [470, 671] on div "Listings RBO Admin Switch to traveling Refresh all listing content Your next st…" at bounding box center [529, 456] width 882 height 912
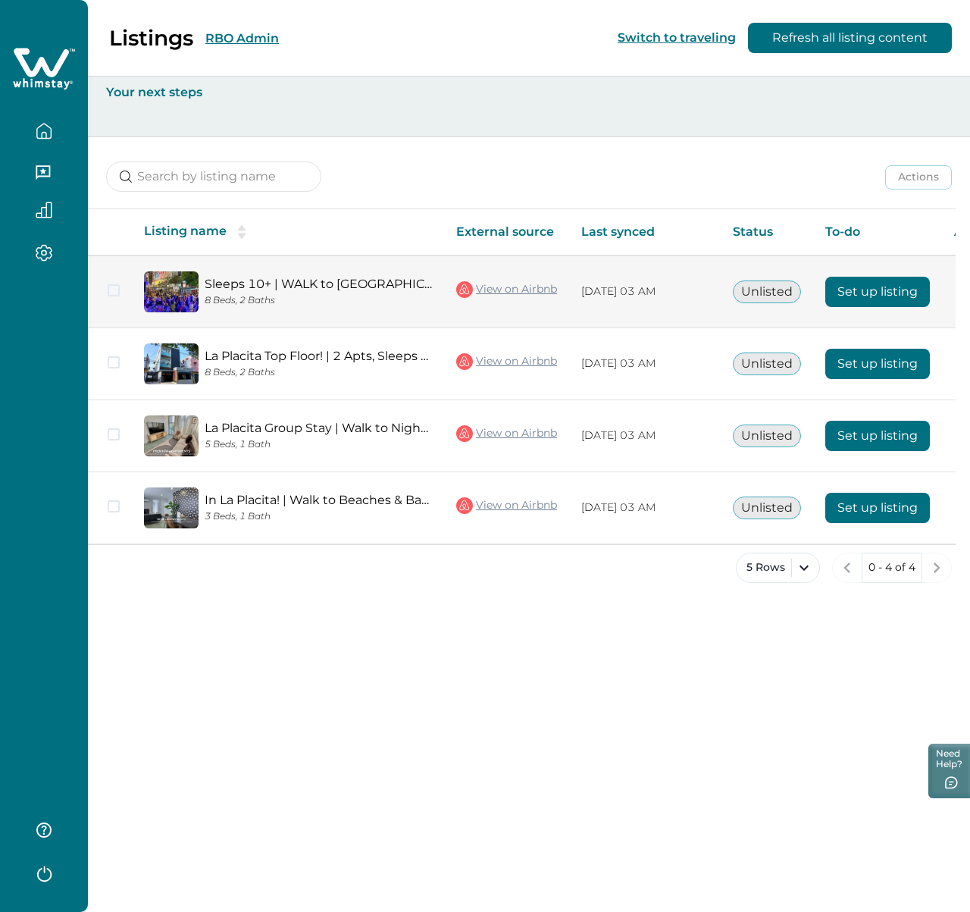
click at [879, 296] on button "Set up listing" at bounding box center [878, 292] width 105 height 30
